Goal: Task Accomplishment & Management: Complete application form

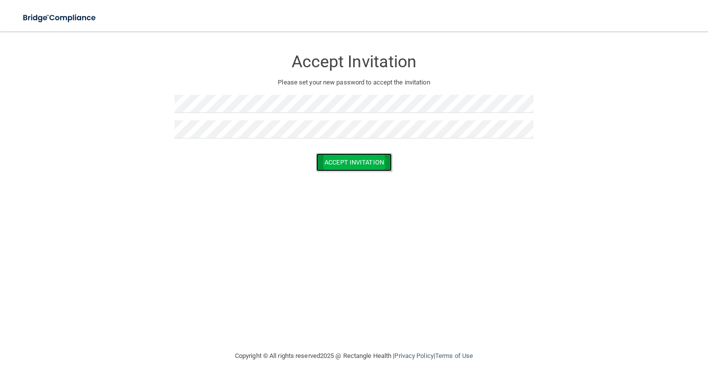
click at [361, 163] on button "Accept Invitation" at bounding box center [354, 162] width 76 height 18
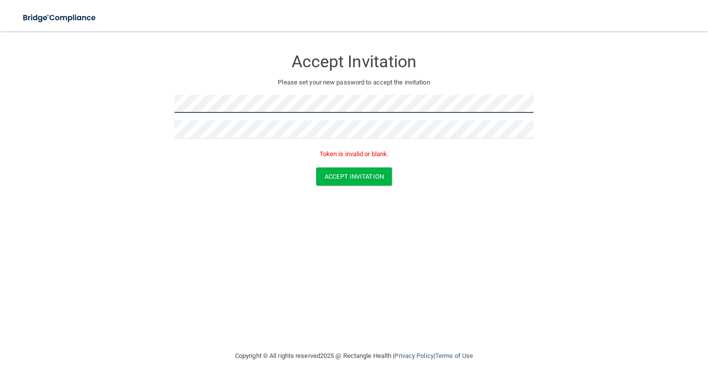
click at [170, 105] on form "Accept Invitation Please set your new password to accept the invitation Token i…" at bounding box center [354, 119] width 668 height 156
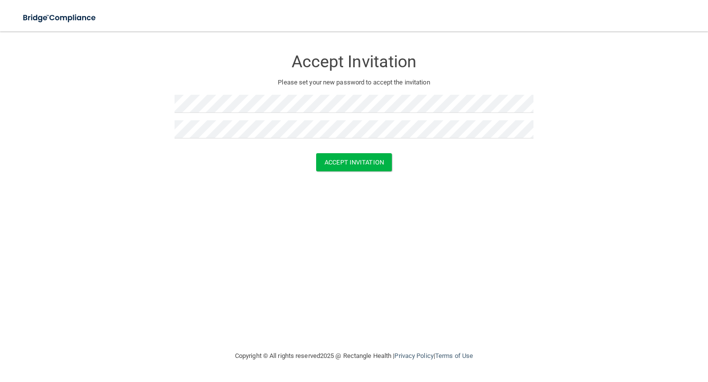
click at [399, 190] on div "Accept Invitation Please set your new password to accept the invitation Accept …" at bounding box center [354, 190] width 668 height 299
click at [368, 164] on button "Accept Invitation" at bounding box center [354, 162] width 76 height 18
